Goal: Task Accomplishment & Management: Complete application form

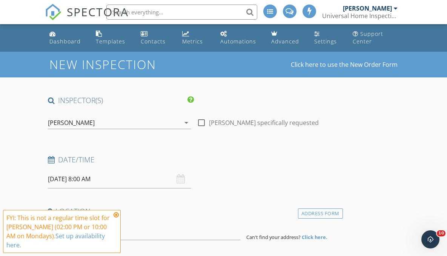
click at [117, 215] on icon at bounding box center [116, 215] width 5 height 6
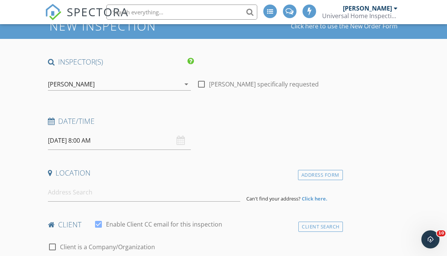
scroll to position [48, 0]
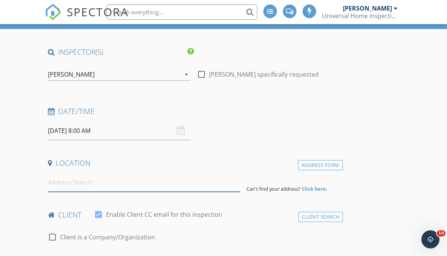
click at [69, 187] on input at bounding box center [144, 182] width 193 height 18
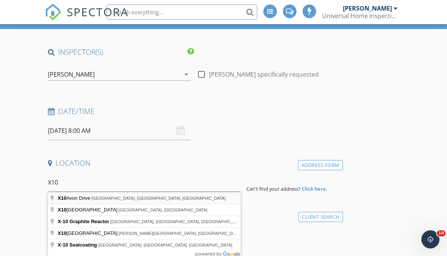
type input "X10 Avon Drive, East Windsor, NJ, USA"
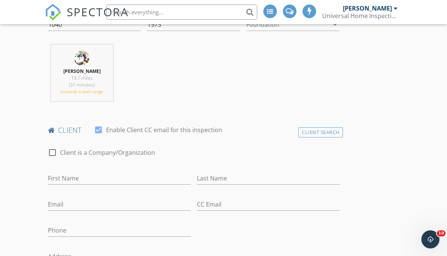
scroll to position [299, 0]
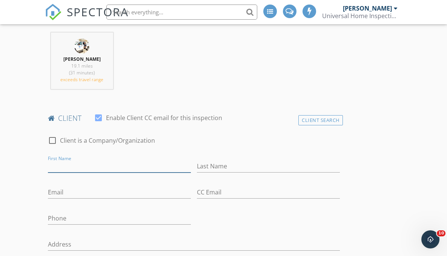
click at [72, 168] on input "First Name" at bounding box center [119, 166] width 143 height 12
type input "Harley"
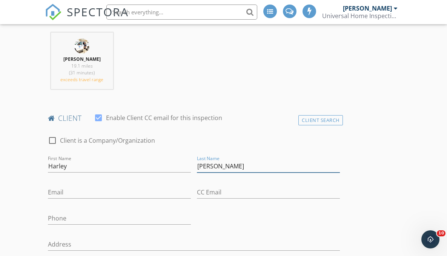
type input "Herrell"
click at [76, 221] on input "Phone" at bounding box center [119, 218] width 143 height 12
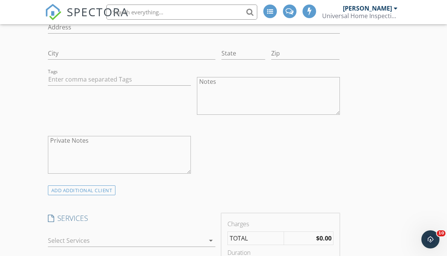
scroll to position [586, 0]
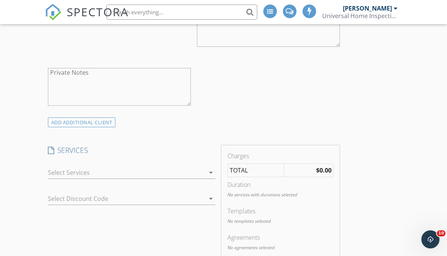
type input "609-558-5895"
click at [128, 168] on div at bounding box center [126, 172] width 157 height 12
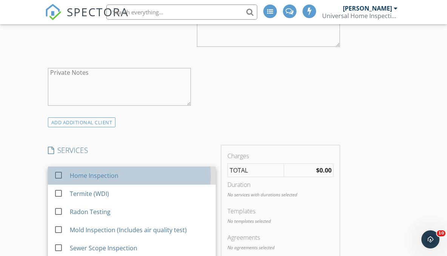
click at [112, 176] on div "Home Inspection" at bounding box center [94, 175] width 49 height 9
checkbox input "false"
checkbox input "true"
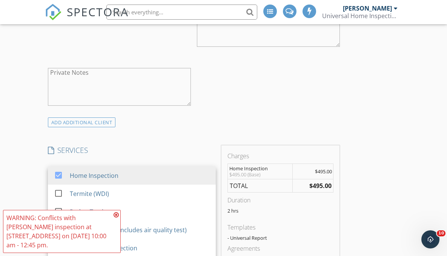
click at [182, 131] on div "INSPECTOR(S) check_box Michael Makely PRIMARY Michael Makely arrow_drop_down ch…" at bounding box center [194, 246] width 298 height 1475
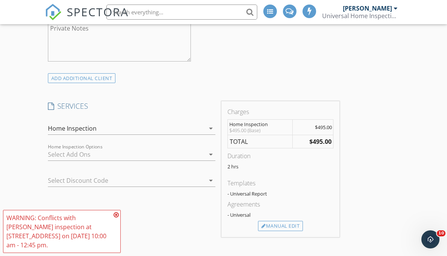
scroll to position [661, 0]
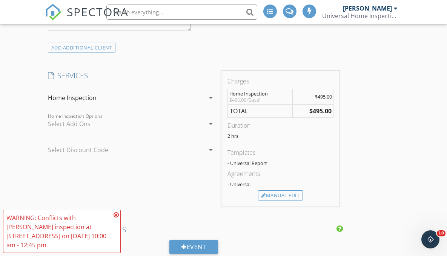
click at [152, 123] on div at bounding box center [126, 124] width 157 height 12
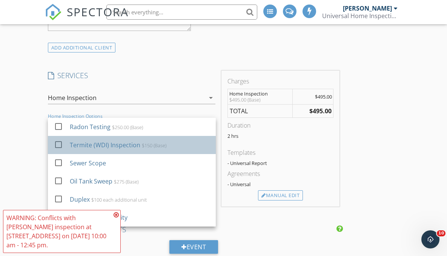
click at [122, 147] on div "Termite (WDI) Inspection" at bounding box center [105, 144] width 71 height 9
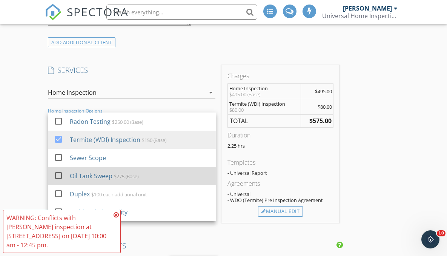
scroll to position [668, 0]
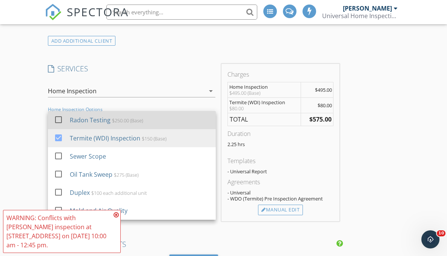
click at [116, 124] on div "Radon Testing $250.00 (Base)" at bounding box center [140, 119] width 140 height 15
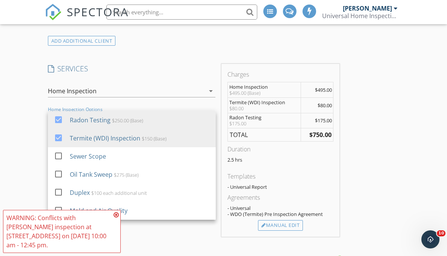
click at [188, 60] on div "INSPECTOR(S) check_box Michael Makely PRIMARY Michael Makely arrow_drop_down ch…" at bounding box center [194, 218] width 298 height 1581
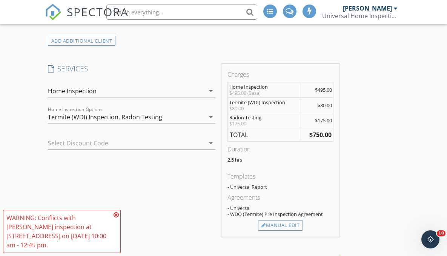
scroll to position [761, 0]
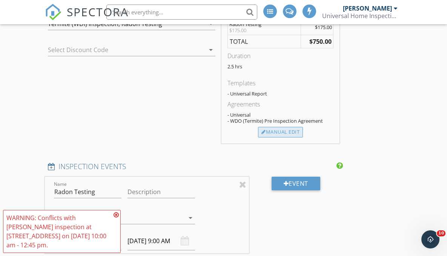
click at [297, 129] on div "Manual Edit" at bounding box center [280, 132] width 45 height 11
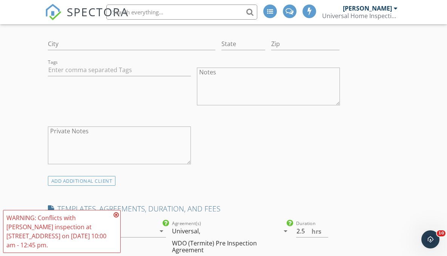
scroll to position [572, 0]
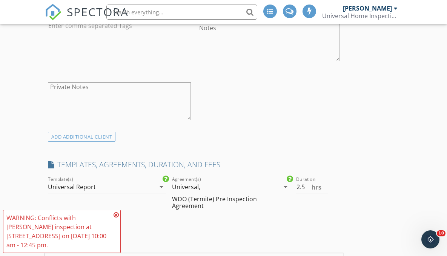
click at [117, 218] on icon at bounding box center [116, 215] width 5 height 6
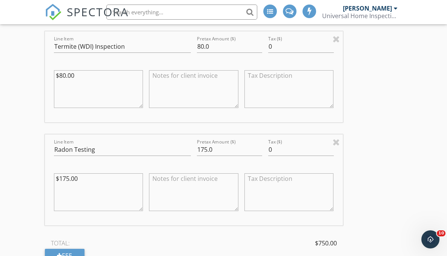
scroll to position [977, 0]
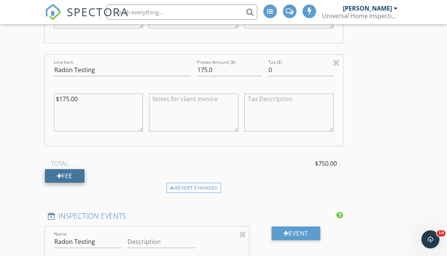
click at [72, 172] on div "Fee" at bounding box center [65, 176] width 40 height 14
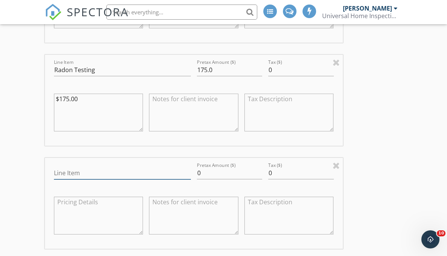
click at [72, 172] on input "Line Item" at bounding box center [122, 173] width 137 height 12
type input "Adjustment (Condominium)"
click at [205, 171] on input "0" at bounding box center [230, 173] width 66 height 12
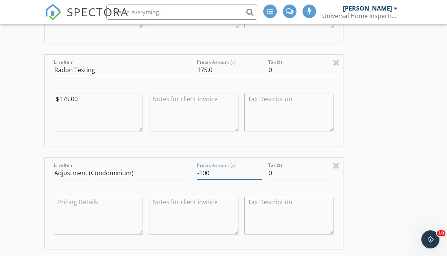
type input "-100"
click at [361, 152] on div "INSPECTOR(S) check_box Michael Makely PRIMARY Michael Makely arrow_drop_down ch…" at bounding box center [224, 115] width 358 height 1993
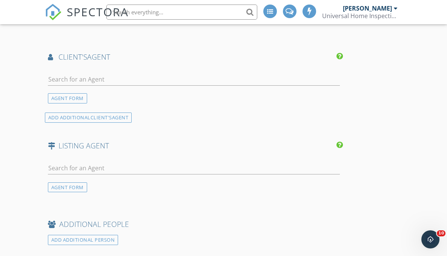
scroll to position [1447, 0]
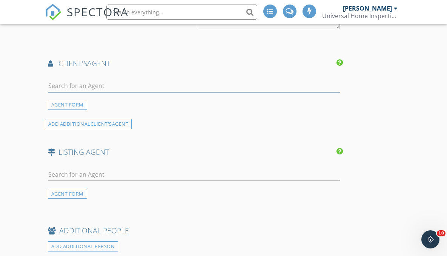
click at [77, 85] on input "text" at bounding box center [194, 86] width 292 height 12
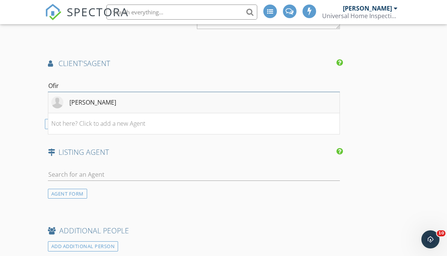
type input "Ofir"
click at [86, 99] on div "Ofir Hillel" at bounding box center [92, 102] width 47 height 9
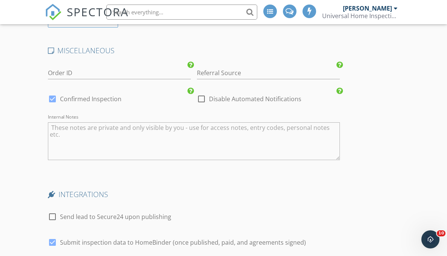
scroll to position [1839, 0]
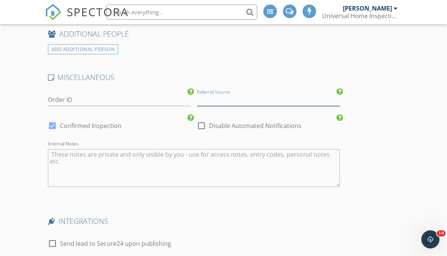
click at [214, 100] on input "Referral Source" at bounding box center [268, 100] width 143 height 12
click at [222, 103] on input "Ofir" at bounding box center [268, 100] width 143 height 12
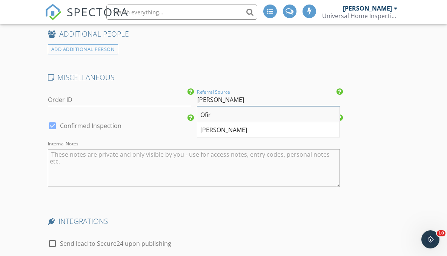
type input "Ofir Hillel"
click at [264, 103] on input "Ofir Hillel" at bounding box center [268, 100] width 143 height 12
click at [223, 145] on div "Internal Notes" at bounding box center [194, 167] width 292 height 45
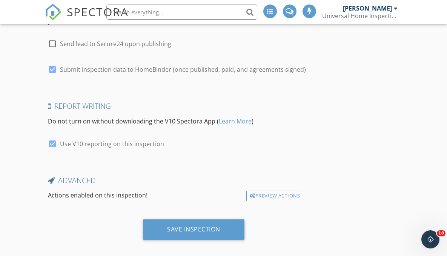
scroll to position [2045, 0]
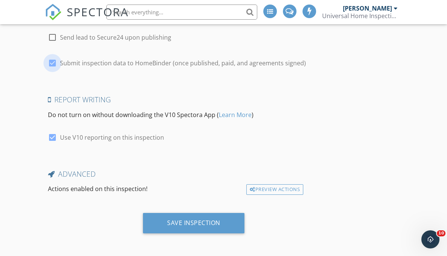
click at [51, 59] on div at bounding box center [52, 63] width 13 height 13
checkbox input "false"
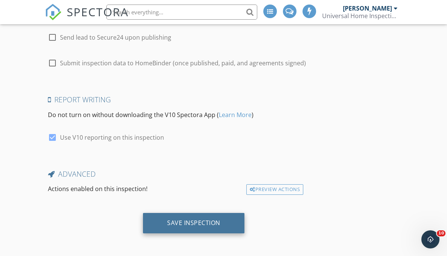
click at [200, 219] on div "Save Inspection" at bounding box center [193, 223] width 53 height 8
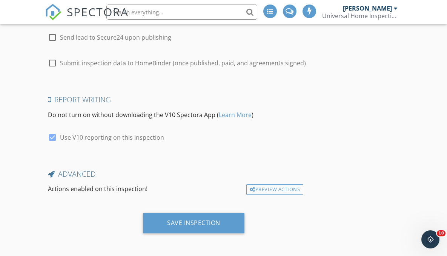
click at [294, 230] on div at bounding box center [223, 128] width 447 height 256
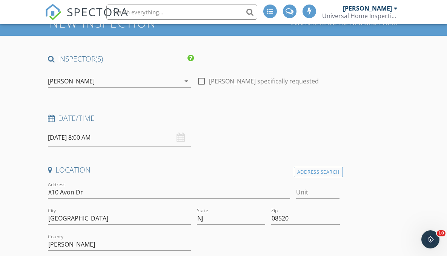
scroll to position [87, 0]
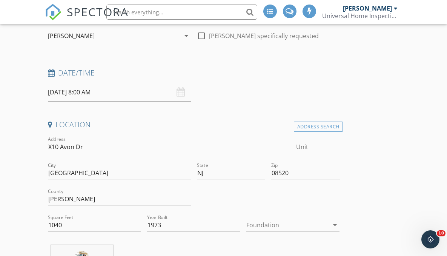
click at [80, 94] on input "09/29/2025 8:00 AM" at bounding box center [119, 92] width 143 height 18
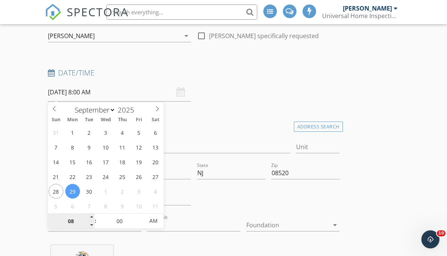
click at [71, 222] on input "08" at bounding box center [71, 221] width 46 height 15
type input "02"
type input "09/29/2025 2:00 PM"
click at [153, 220] on span "AM" at bounding box center [153, 220] width 21 height 15
click at [267, 93] on div "Date/Time 09/29/2025 2:00 PM" at bounding box center [194, 85] width 298 height 34
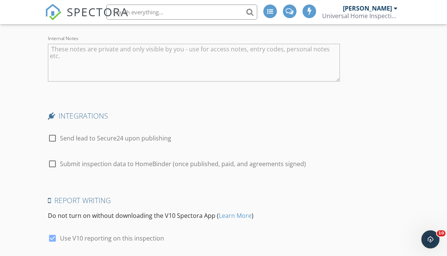
scroll to position [2045, 0]
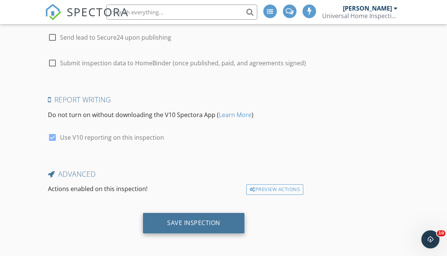
click at [187, 222] on div "Save Inspection" at bounding box center [193, 223] width 53 height 8
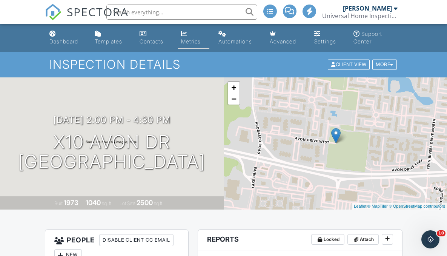
click at [186, 40] on div "Metrics" at bounding box center [191, 41] width 20 height 6
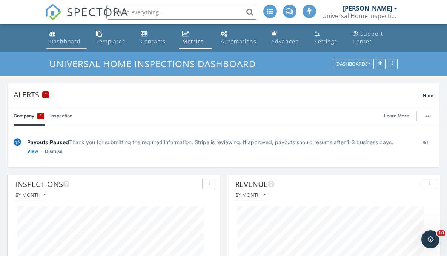
click at [72, 41] on div "Dashboard" at bounding box center [64, 41] width 31 height 7
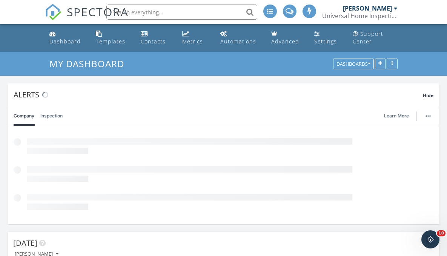
click at [156, 14] on input "text" at bounding box center [181, 12] width 151 height 15
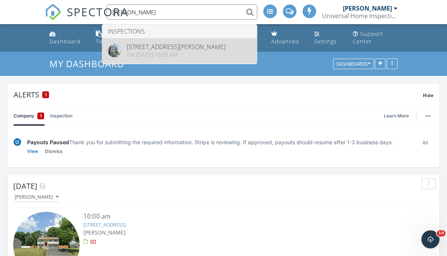
type input "nabil"
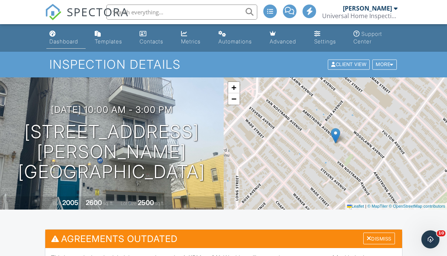
click at [72, 39] on div "Dashboard" at bounding box center [63, 41] width 29 height 6
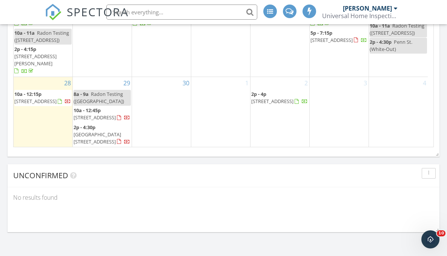
scroll to position [1067, 0]
click at [163, 92] on div "30" at bounding box center [161, 113] width 59 height 70
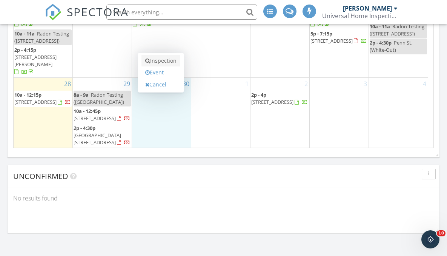
click at [161, 63] on link "Inspection" at bounding box center [161, 61] width 39 height 12
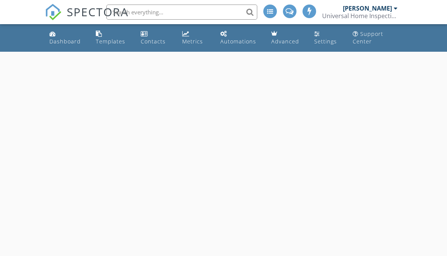
select select "8"
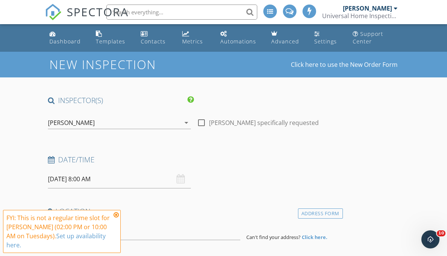
click at [94, 179] on input "[DATE] 8:00 AM" at bounding box center [119, 179] width 143 height 18
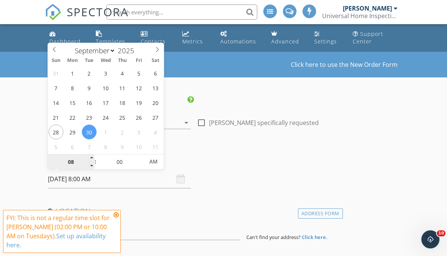
click at [70, 163] on input "08" at bounding box center [71, 161] width 46 height 15
type input "02"
type input "09/30/2025 2:00 PM"
click at [150, 160] on span "PM" at bounding box center [153, 161] width 21 height 15
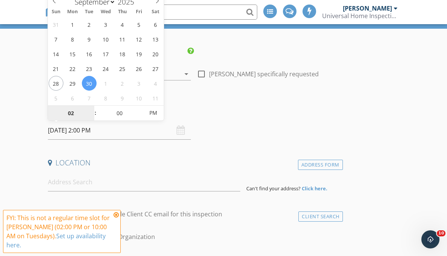
scroll to position [91, 0]
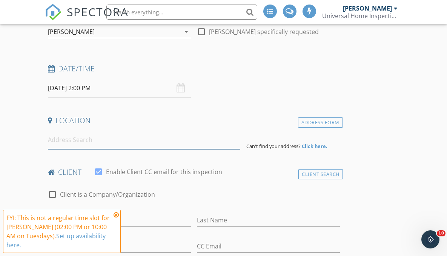
click at [87, 140] on input at bounding box center [144, 140] width 193 height 18
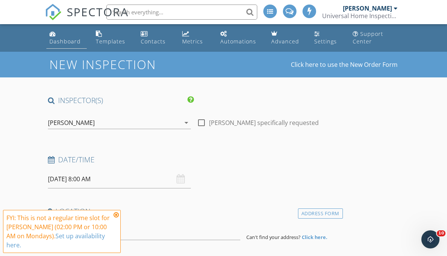
click at [61, 43] on div "Dashboard" at bounding box center [64, 41] width 31 height 7
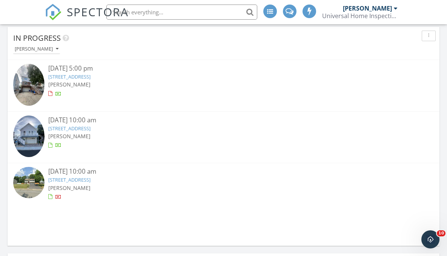
scroll to position [616, 0]
